Goal: Check status: Check status

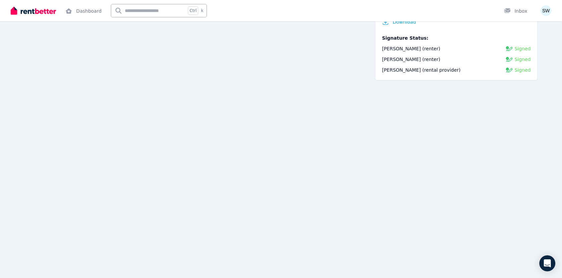
scroll to position [33, 0]
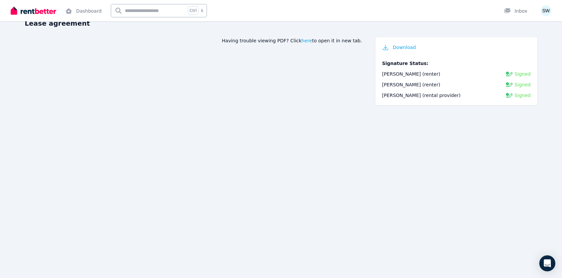
click at [37, 10] on img at bounding box center [33, 11] width 45 height 10
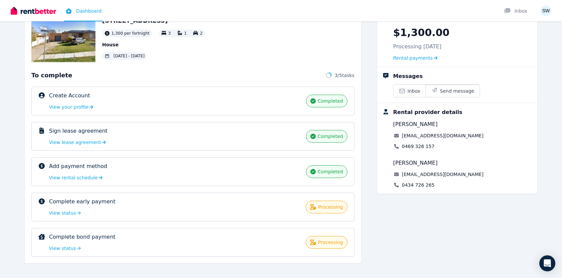
scroll to position [51, 0]
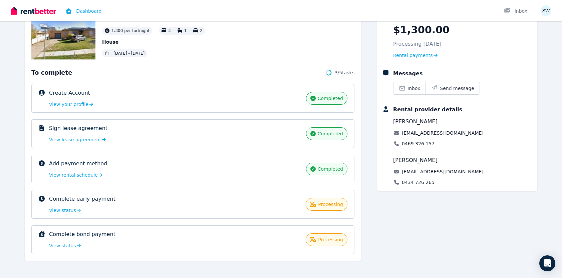
click at [0, 215] on html "Open main menu Dashboard Inbox Open user menu Hi Samantha, 96 Maribyrnong Ave, …" at bounding box center [281, 88] width 562 height 278
click at [63, 212] on span "View status" at bounding box center [62, 210] width 27 height 7
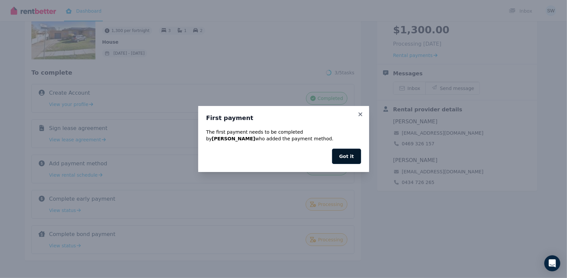
click at [357, 158] on button "Got it" at bounding box center [346, 156] width 29 height 15
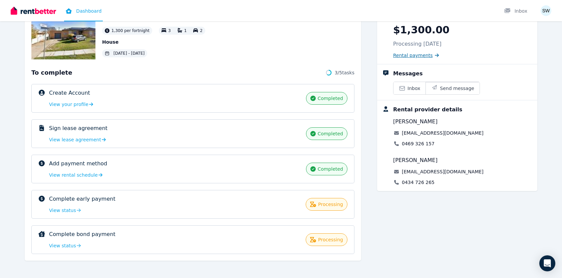
click at [421, 56] on span "Rental payments" at bounding box center [413, 55] width 40 height 7
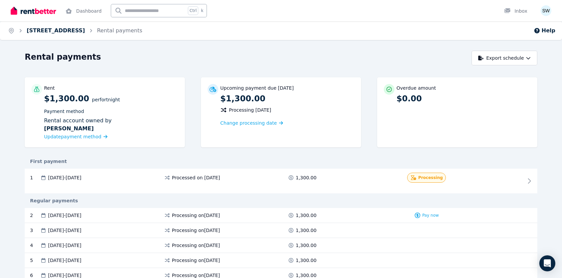
click at [39, 32] on link "[STREET_ADDRESS]" at bounding box center [56, 30] width 58 height 6
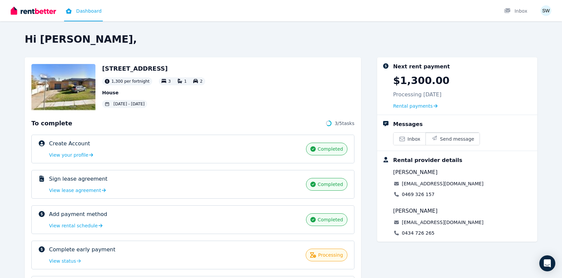
drag, startPoint x: 186, startPoint y: 69, endPoint x: 102, endPoint y: 69, distance: 83.5
click at [102, 69] on h2 "[STREET_ADDRESS]" at bounding box center [153, 68] width 103 height 9
copy h2 "96 Maribyrnong Ave, Kaleen"
